Goal: Find specific page/section: Find specific page/section

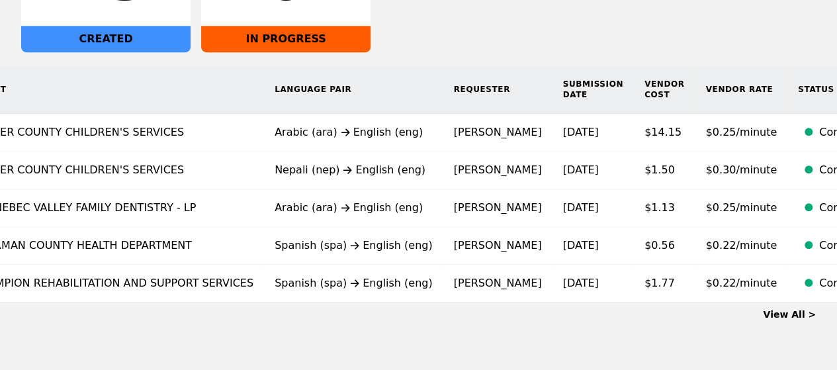
scroll to position [360, 0]
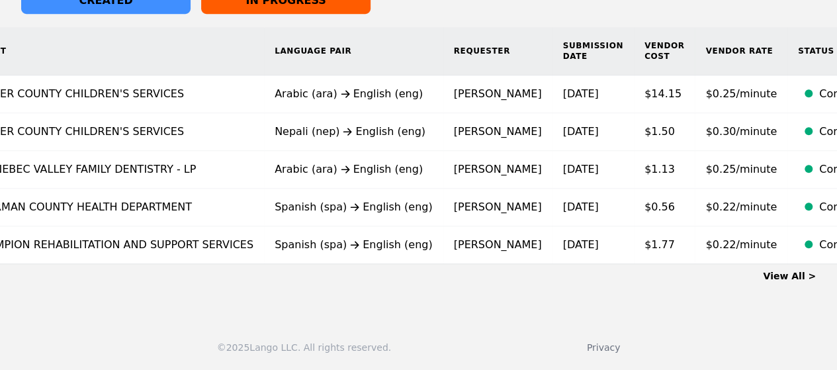
click at [790, 277] on link "View All >" at bounding box center [789, 276] width 53 height 11
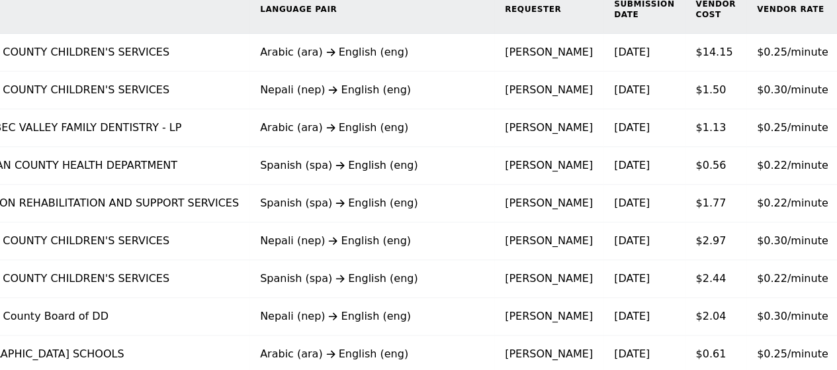
scroll to position [198, 0]
